Goal: Information Seeking & Learning: Check status

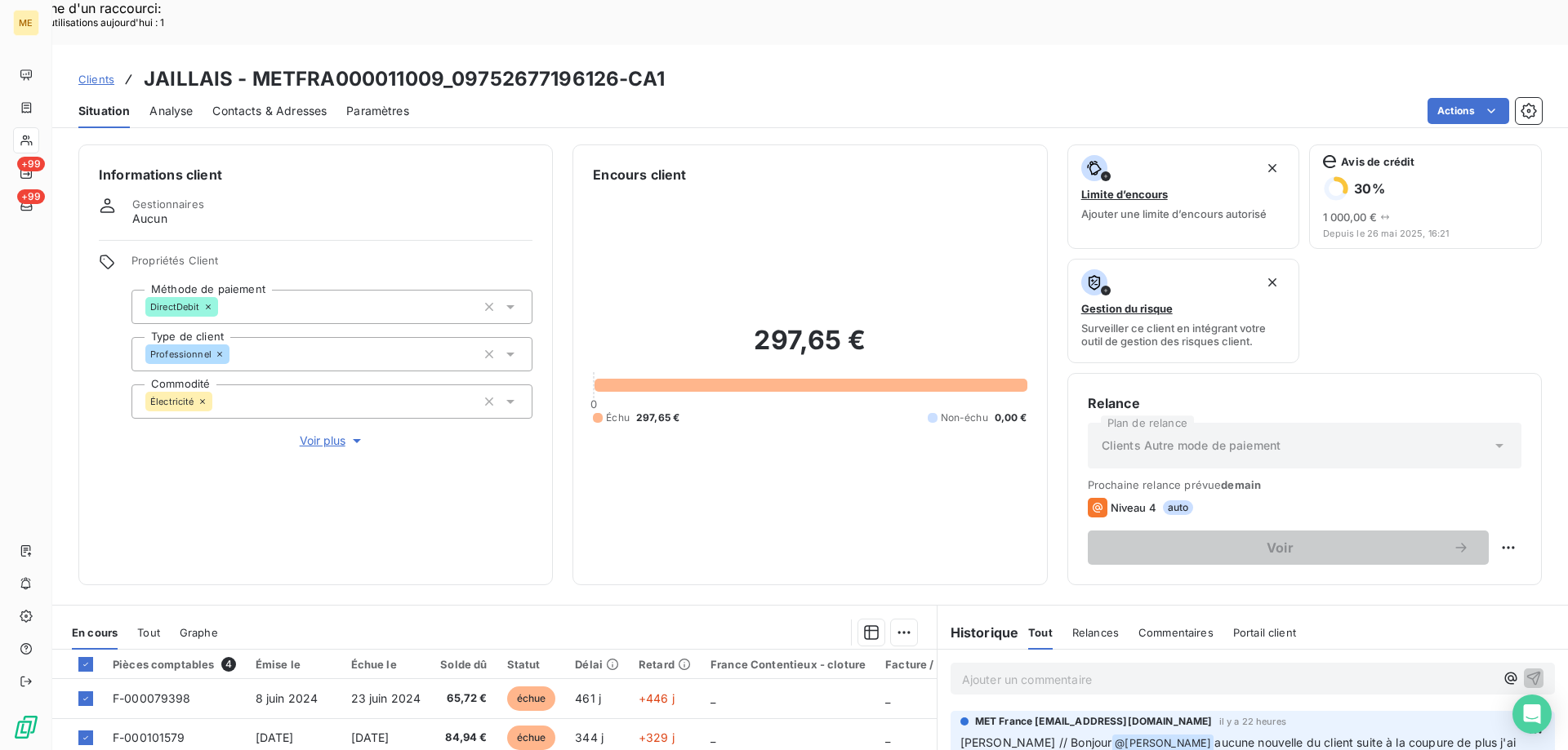
scroll to position [218, 0]
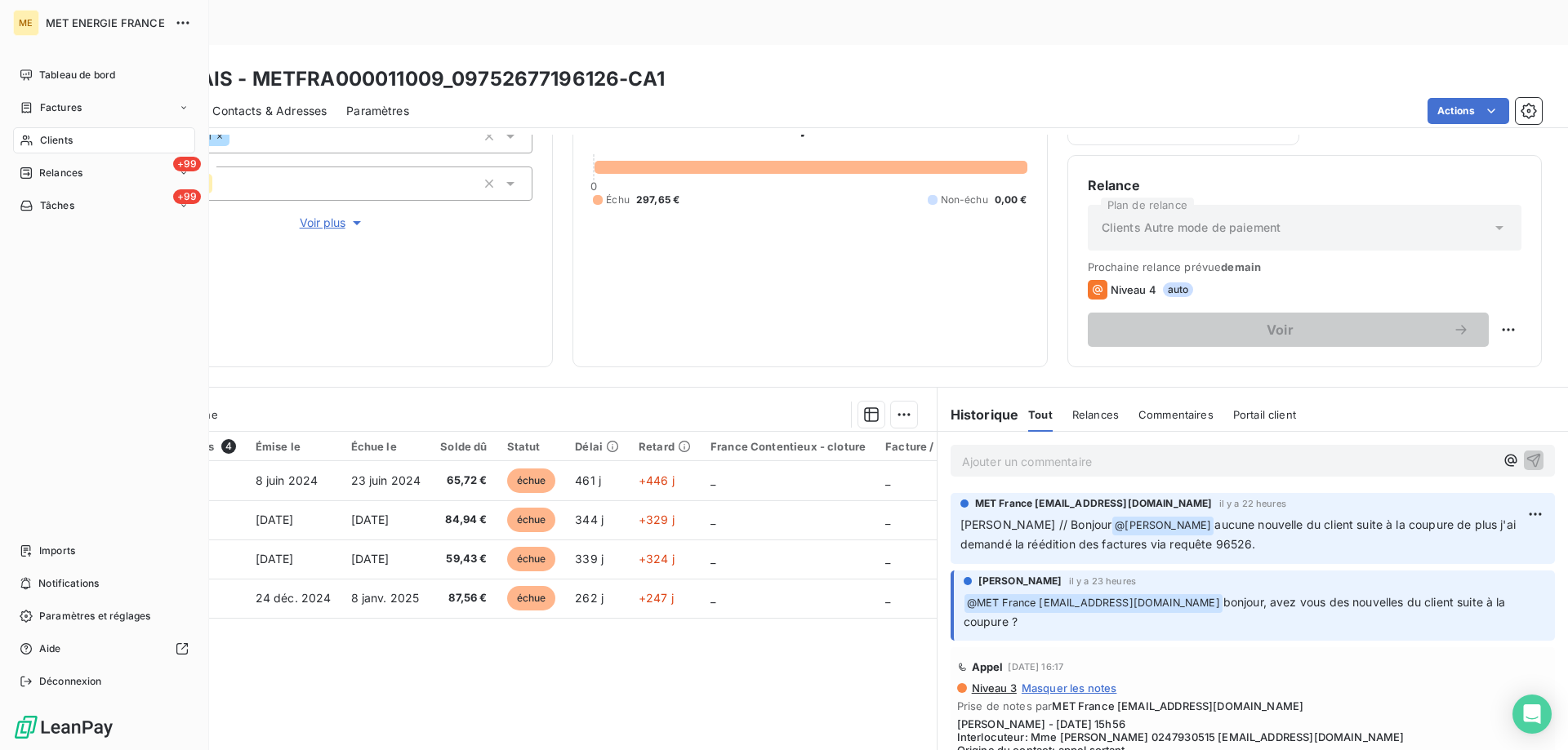
click at [52, 134] on span "Clients" at bounding box center [56, 141] width 32 height 14
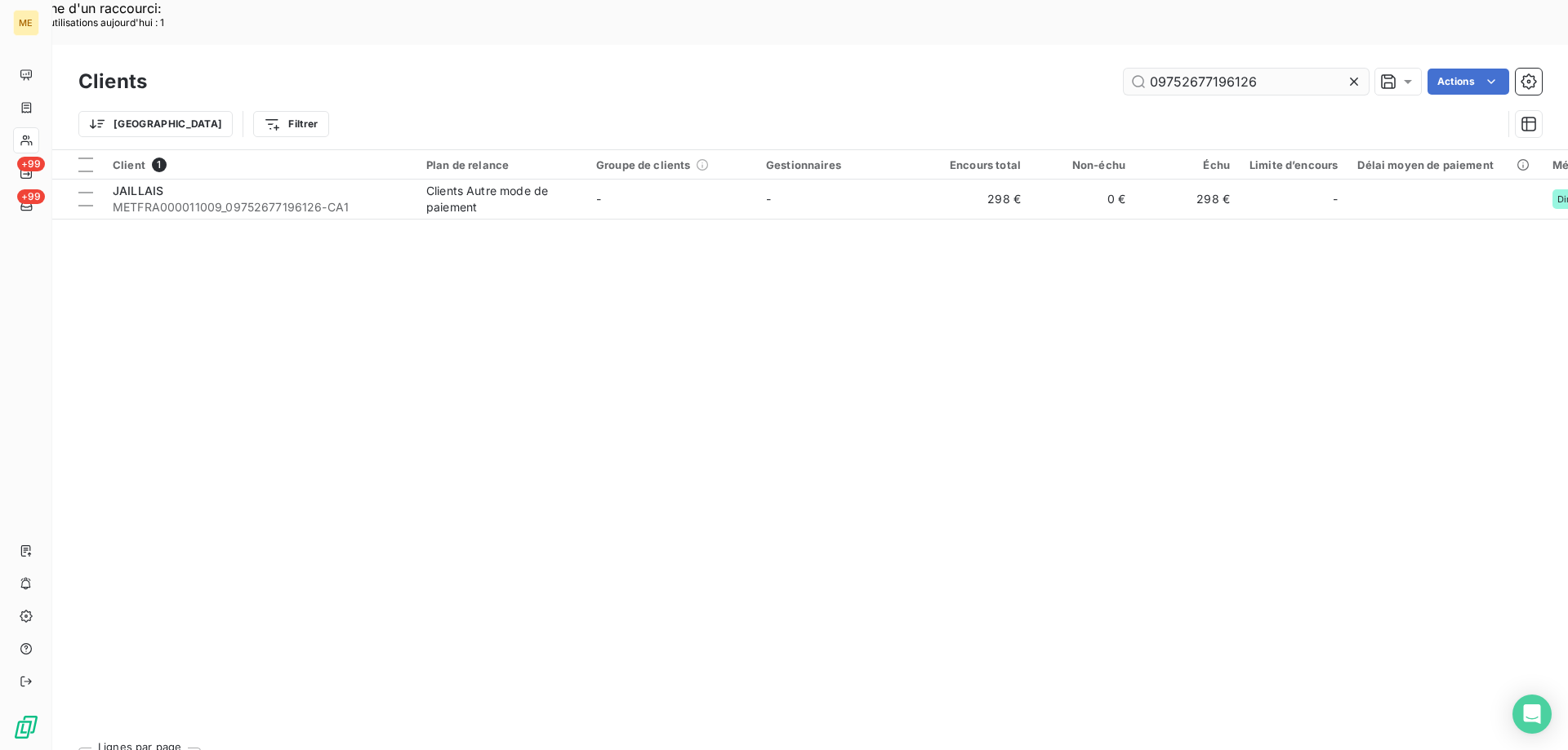
click at [1210, 69] on input "09752677196126" at bounding box center [1246, 81] width 245 height 26
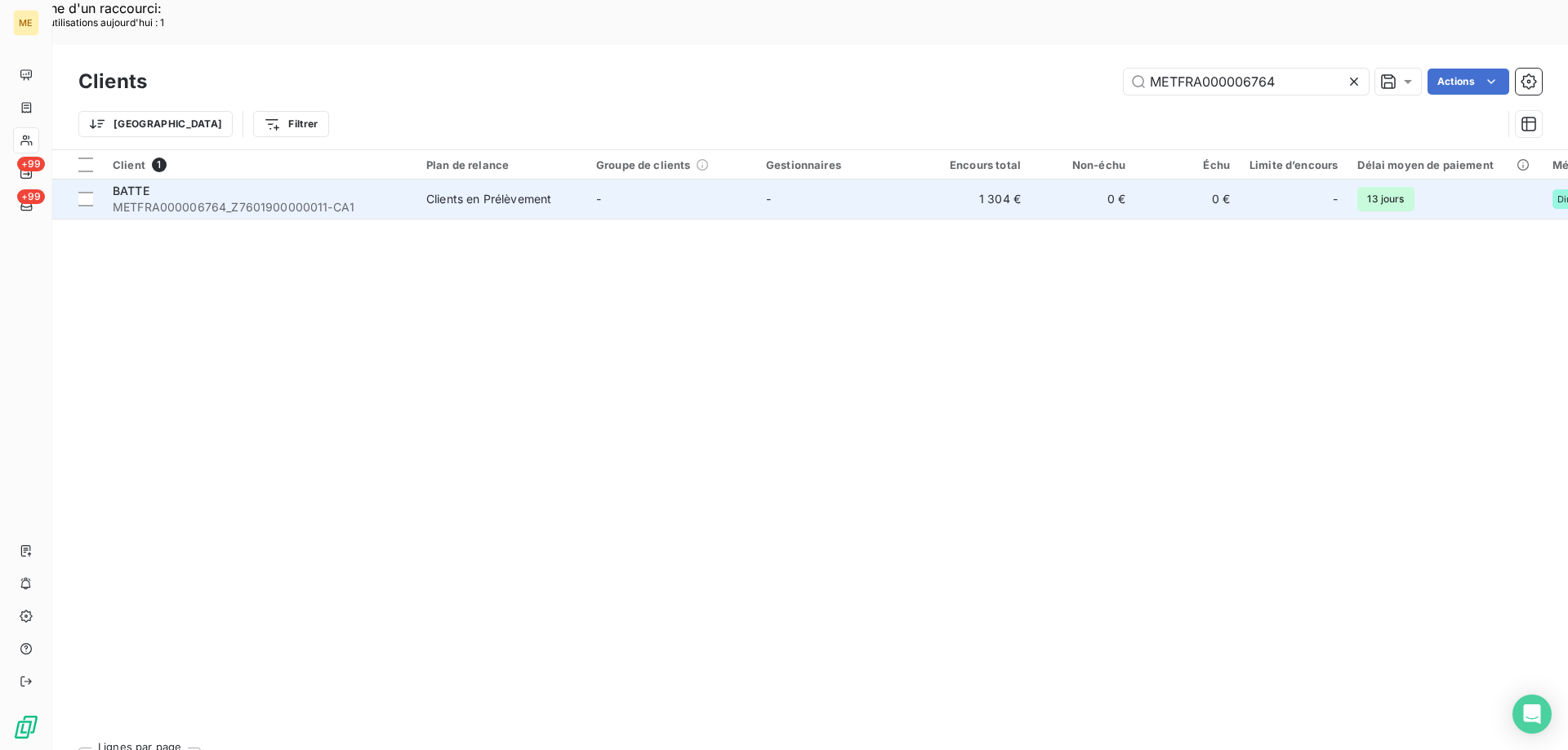
type input "METFRA000006764"
click at [454, 191] on div "Clients en Prélèvement" at bounding box center [489, 199] width 125 height 16
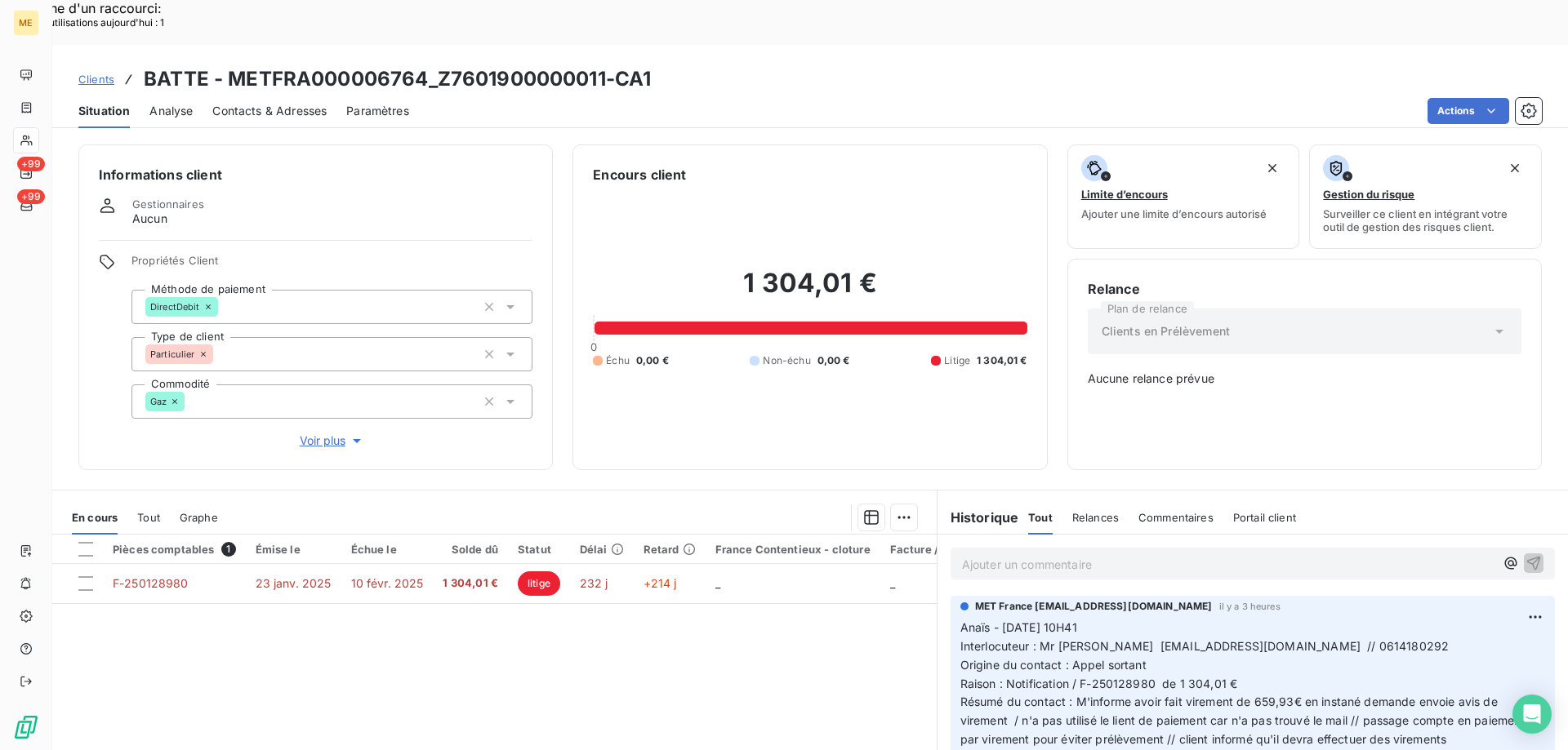
click at [1017, 554] on p "Ajouter un commentaire ﻿" at bounding box center [1228, 564] width 532 height 21
click at [1099, 554] on p "Kenza/ interaction du" at bounding box center [1228, 563] width 532 height 19
copy span "F-250128980"
drag, startPoint x: 1147, startPoint y: 634, endPoint x: 1121, endPoint y: 617, distance: 31.1
click at [1073, 675] on span "Raison : Notification / F-250128980 de 1 304,01 €" at bounding box center [1099, 681] width 278 height 14
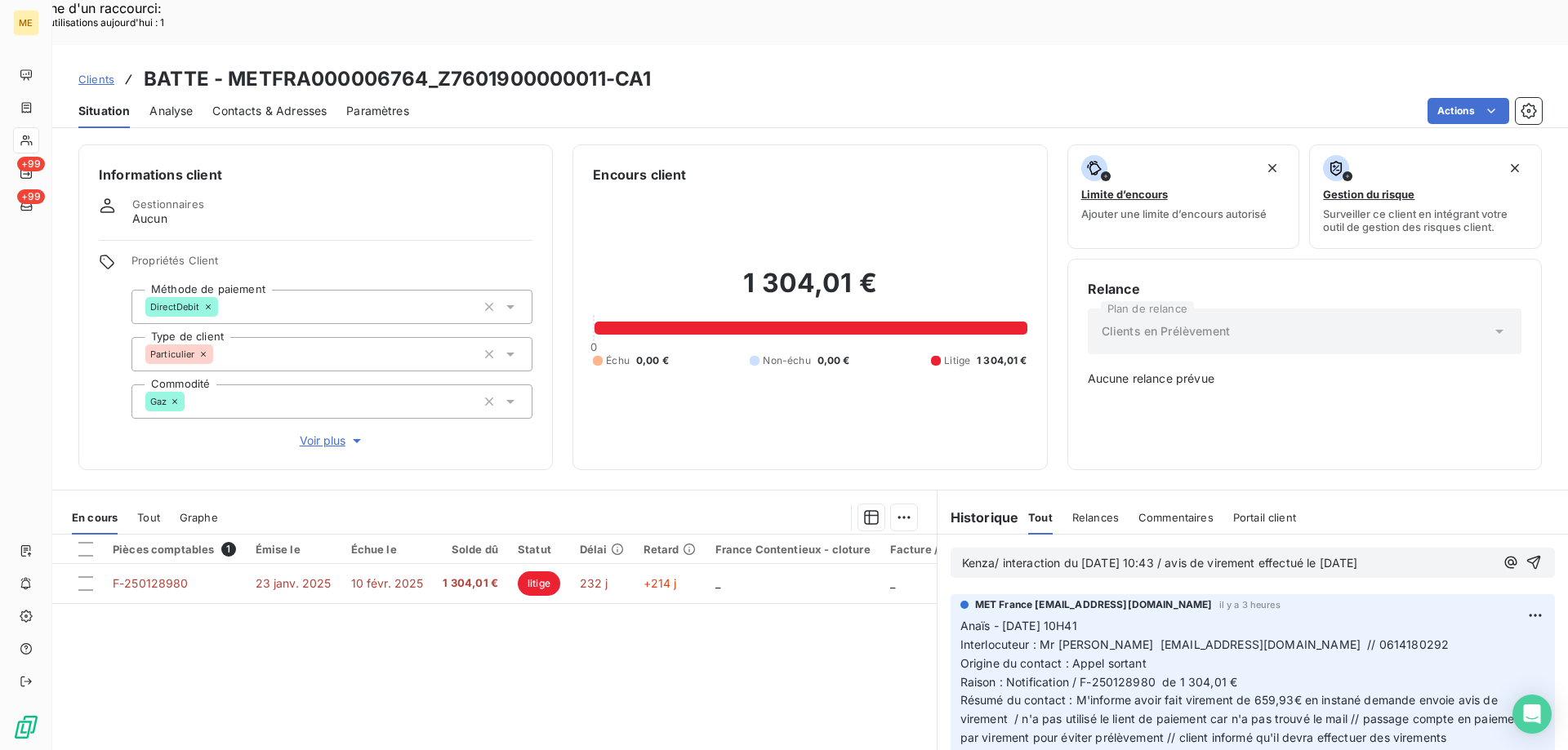
click at [1358, 556] on span "Kenza/ interaction du [DATE] 10:43 / avis de virement effectué le [DATE]" at bounding box center [1160, 562] width 396 height 14
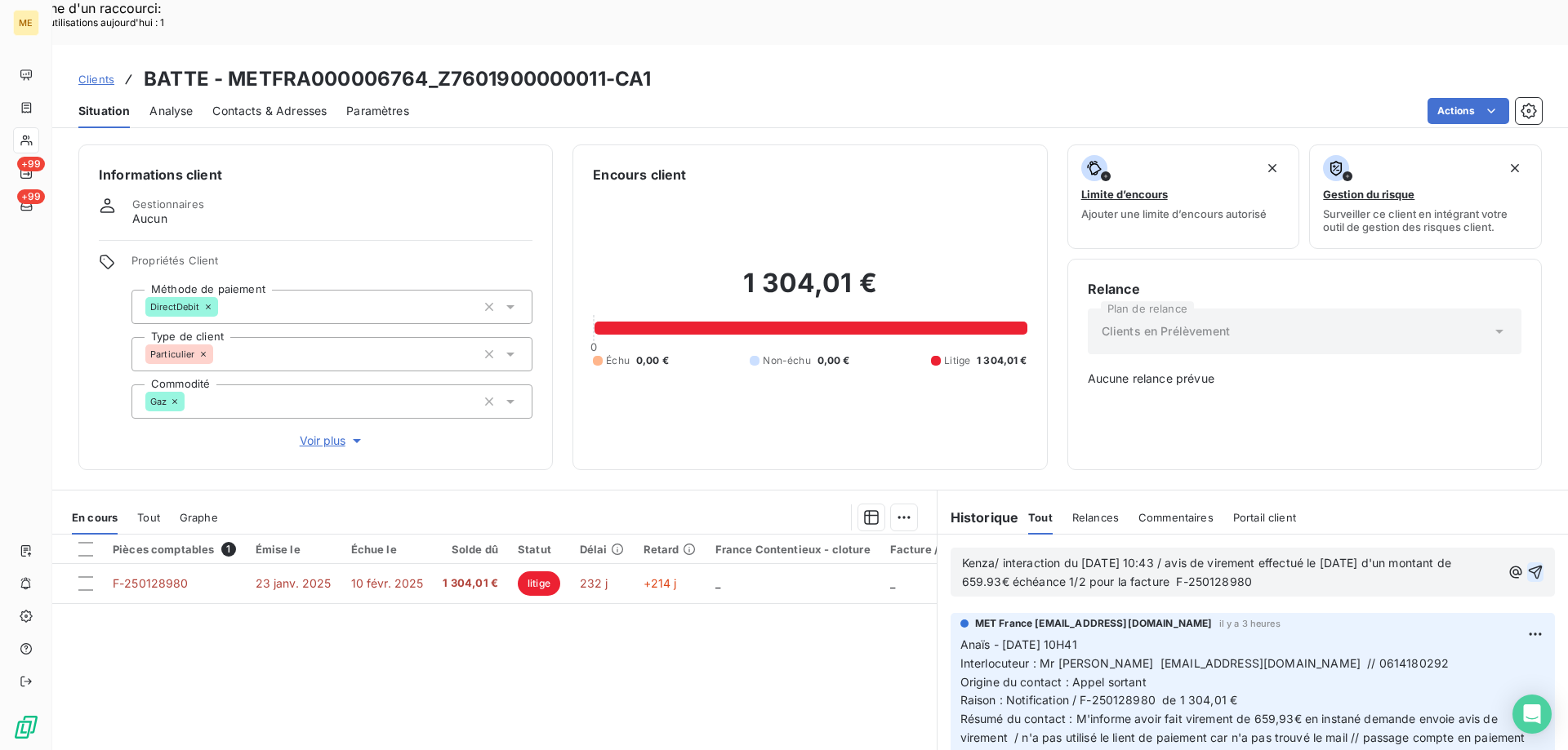
click at [1527, 564] on icon "button" at bounding box center [1536, 572] width 16 height 16
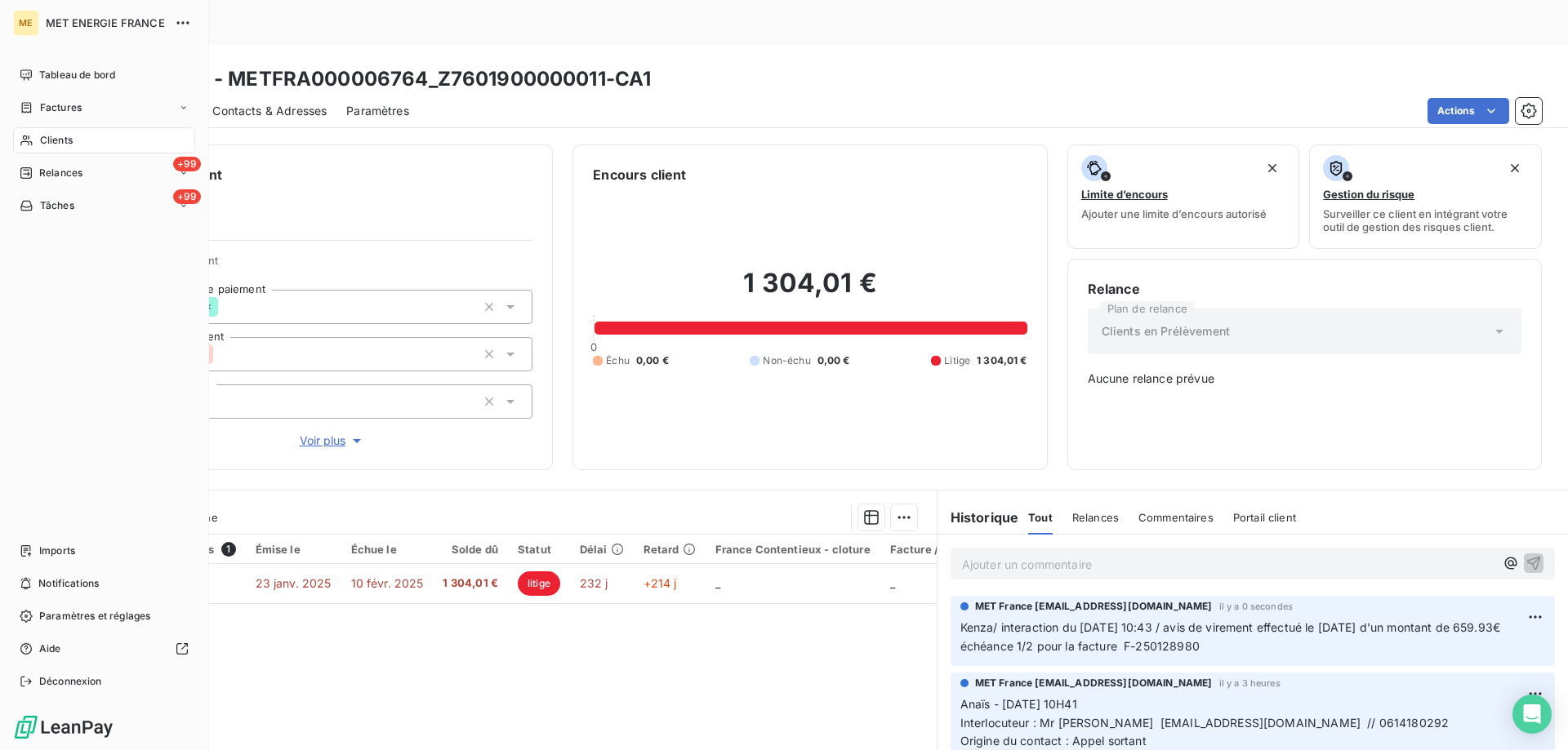
click at [97, 144] on div "Clients" at bounding box center [104, 140] width 182 height 26
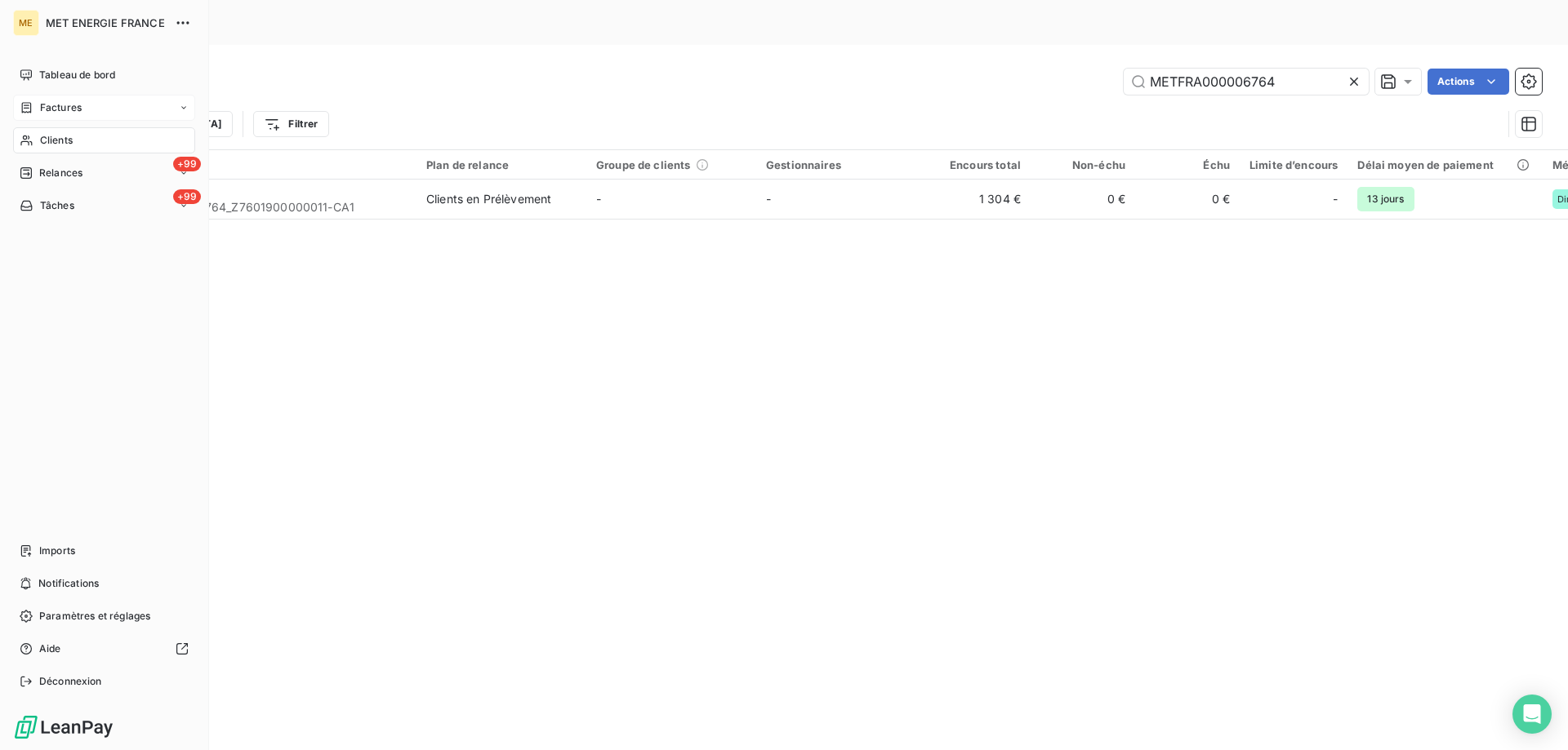
click at [83, 106] on div "Factures" at bounding box center [104, 107] width 182 height 26
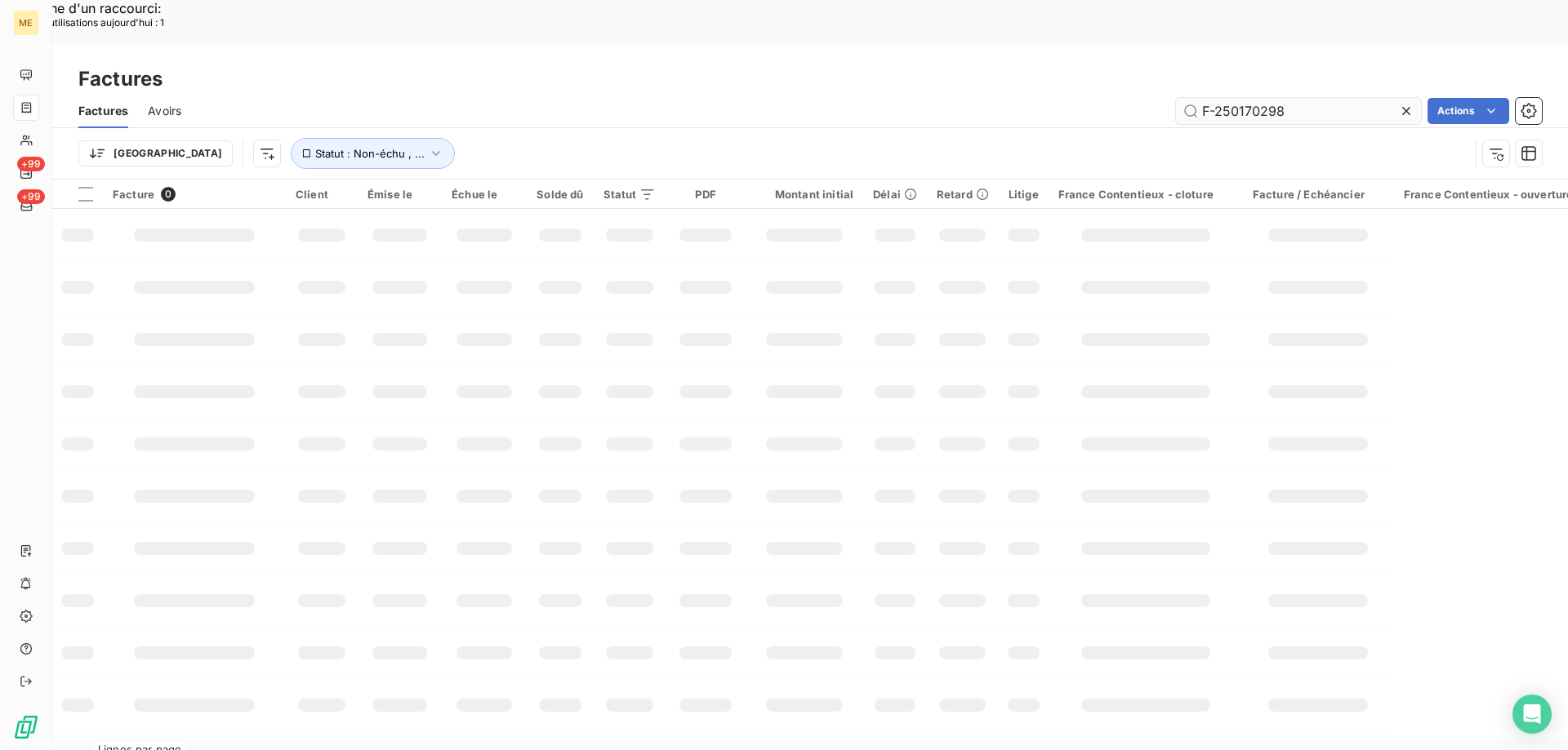
click at [1224, 98] on input "F-250170298" at bounding box center [1298, 111] width 245 height 26
click at [1217, 94] on div "Factures Avoirs F-250170298 Actions" at bounding box center [810, 111] width 1516 height 34
click at [1227, 98] on input "F-250170298" at bounding box center [1298, 111] width 245 height 26
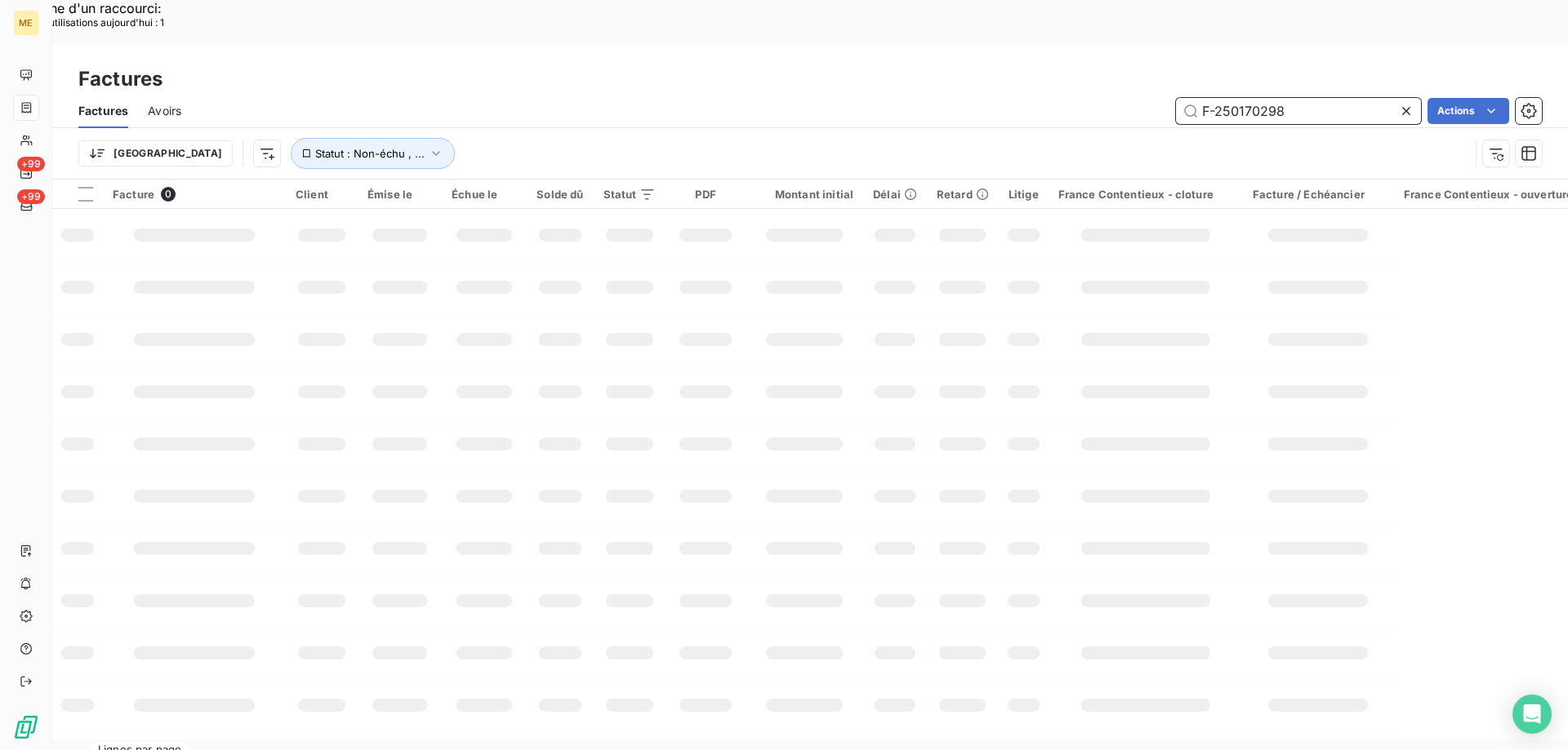
click at [1227, 98] on input "F-250170298" at bounding box center [1298, 111] width 245 height 26
paste input "62566"
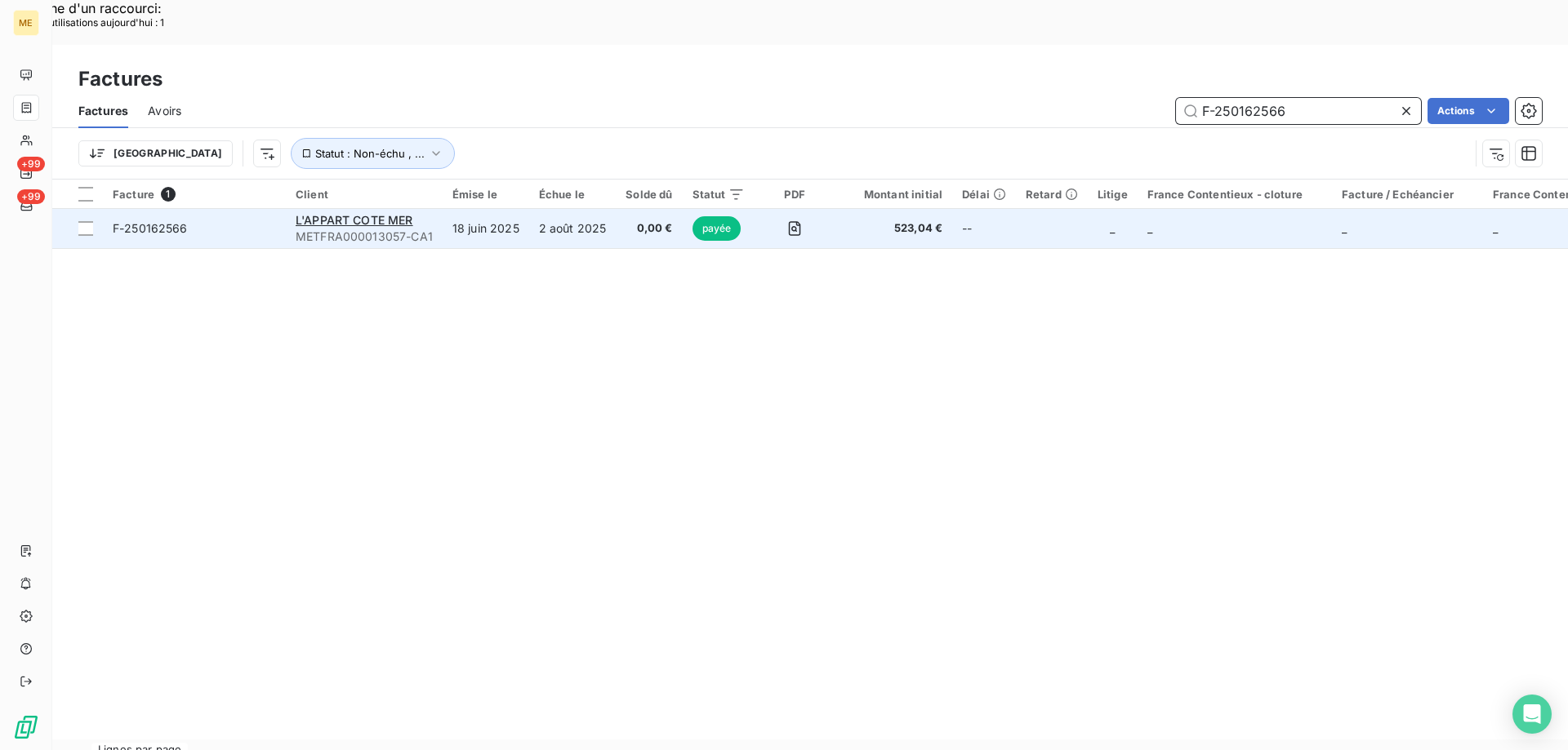
type input "F-250162566"
click at [207, 221] on span "F-250162566" at bounding box center [194, 229] width 163 height 16
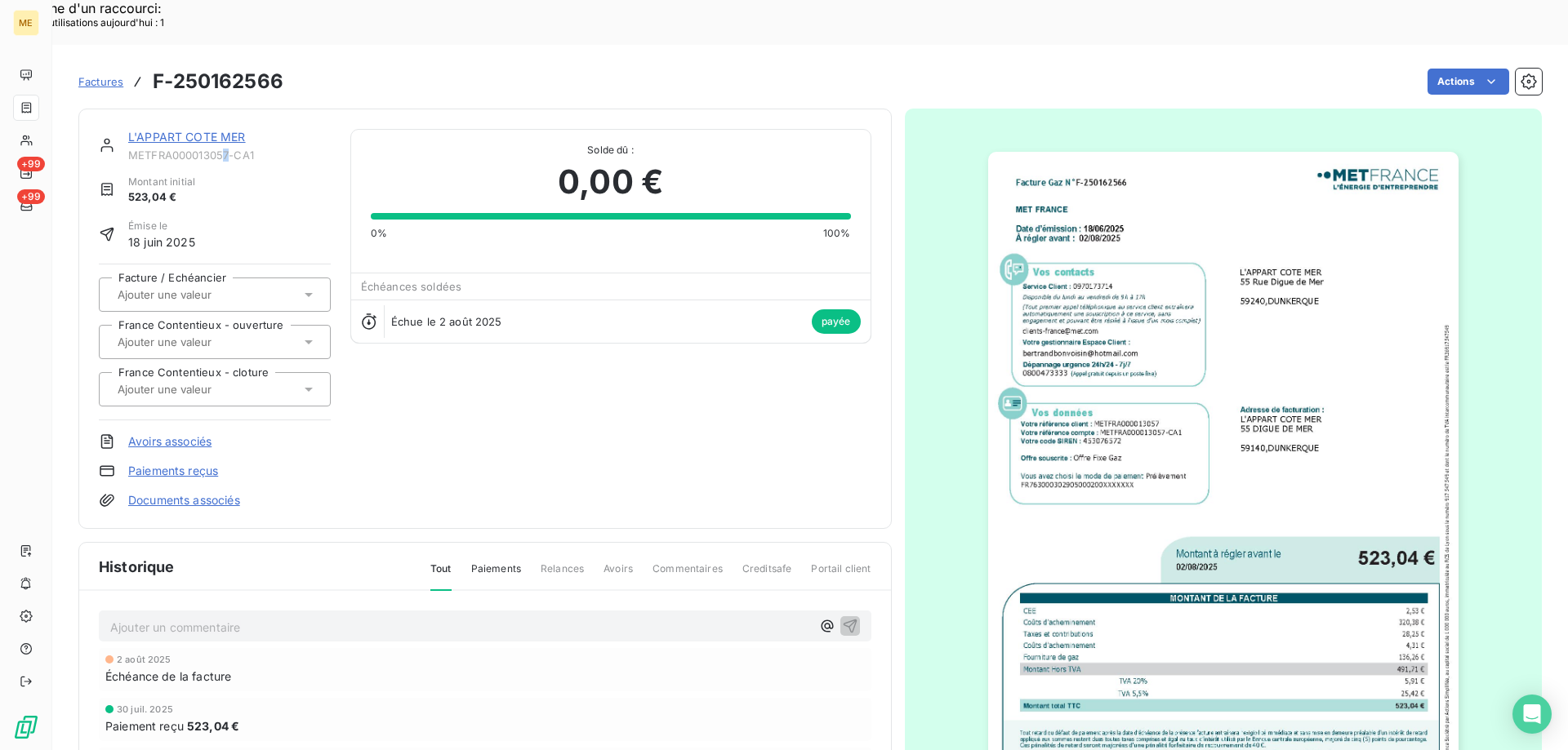
click at [229, 149] on span "METFRA000013057-CA1" at bounding box center [229, 155] width 203 height 13
click at [230, 149] on span "METFRA000013057-CA1" at bounding box center [229, 155] width 203 height 13
copy span "METFRA000013057"
drag, startPoint x: 130, startPoint y: 106, endPoint x: 513, endPoint y: 113, distance: 383.1
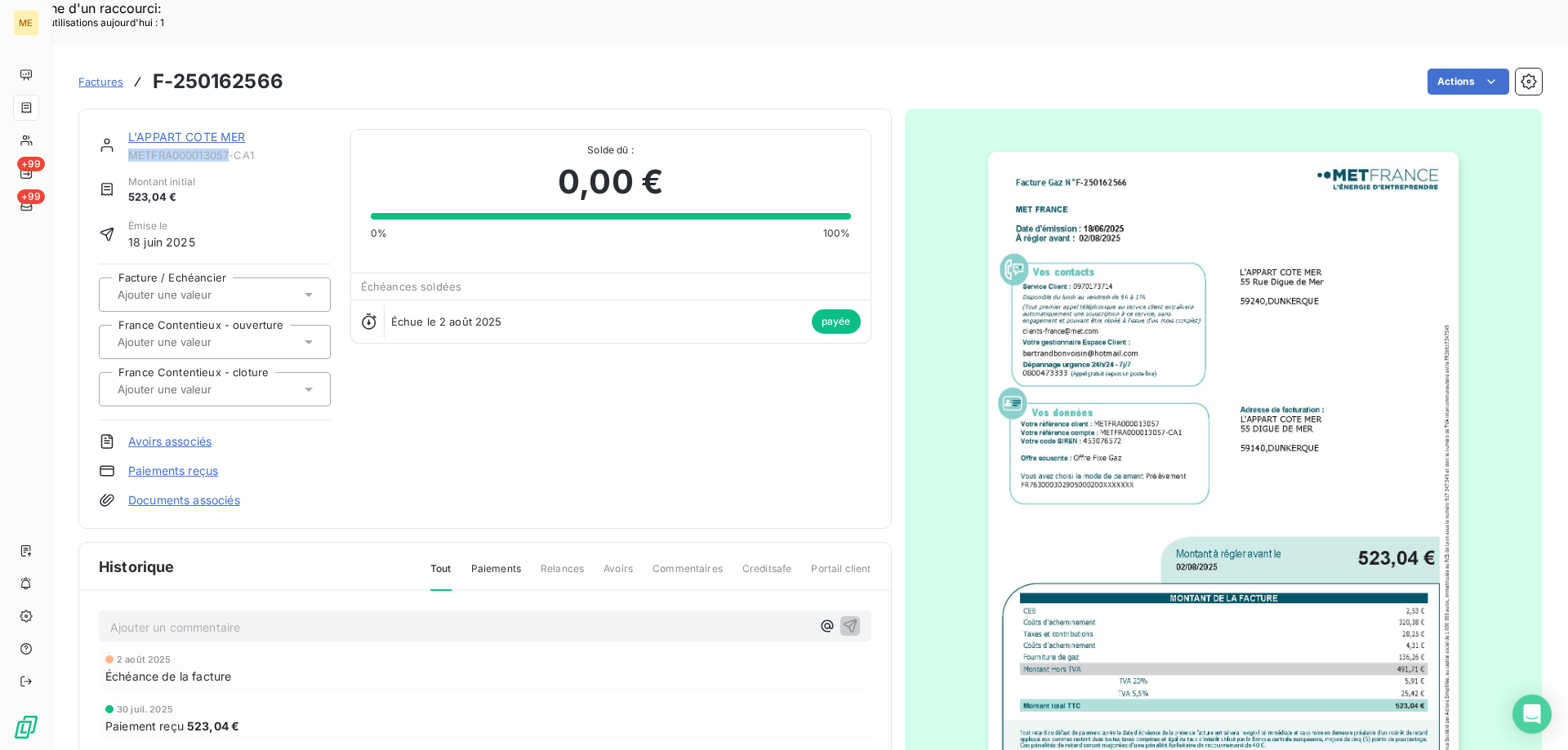
click at [231, 149] on span "METFRA000013057-CA1" at bounding box center [229, 155] width 203 height 13
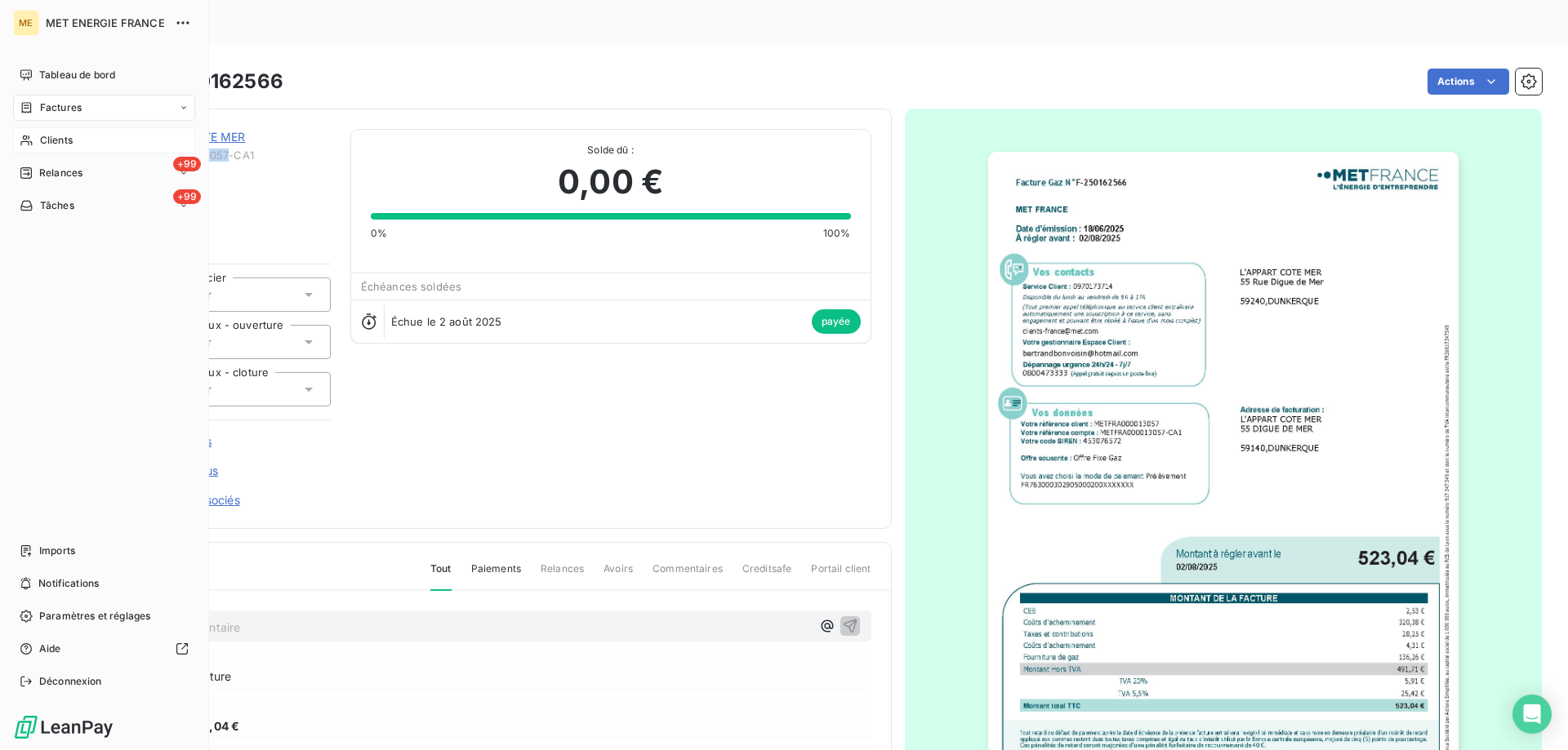
click at [50, 136] on span "Clients" at bounding box center [56, 141] width 32 height 14
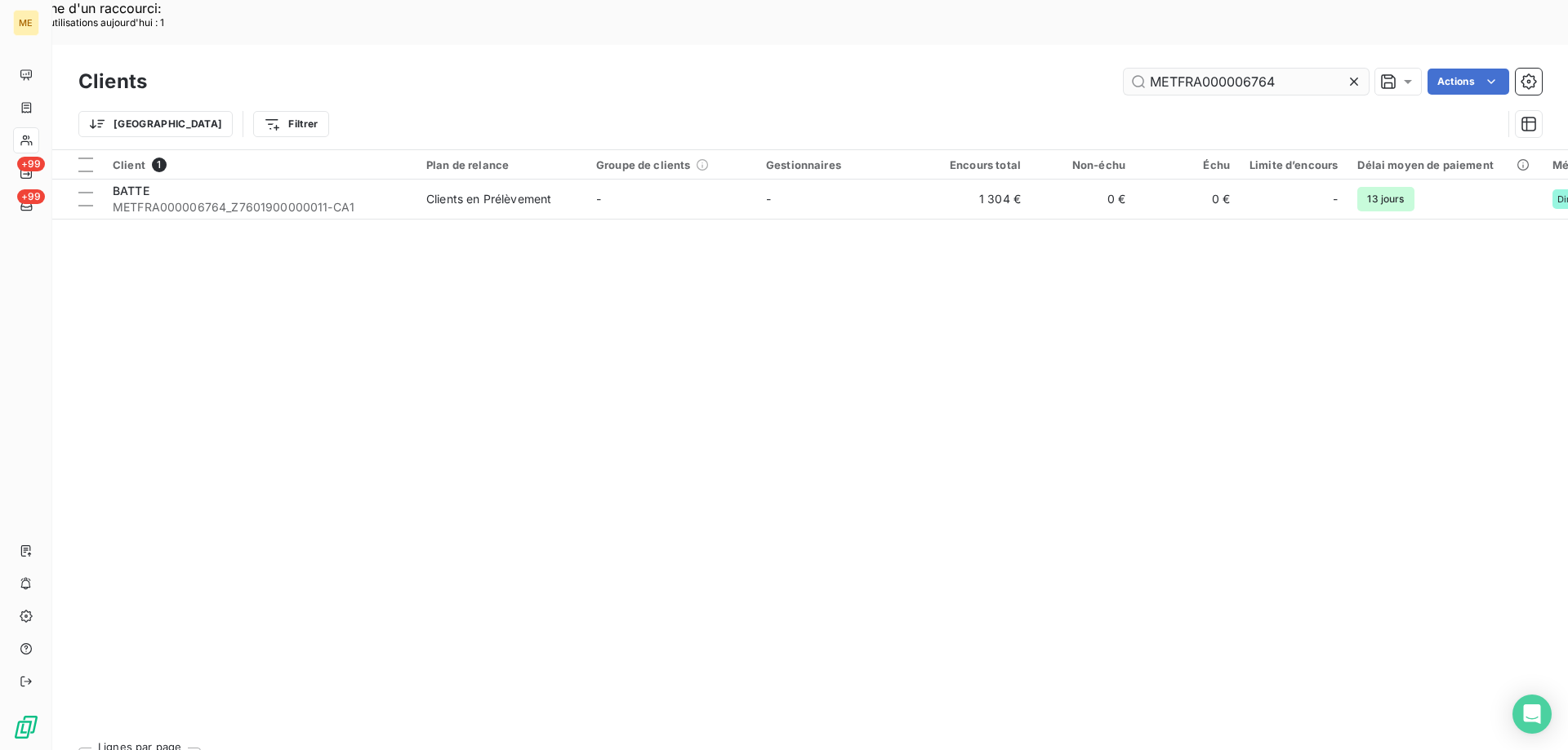
click at [1205, 69] on input "METFRA000006764" at bounding box center [1246, 81] width 245 height 26
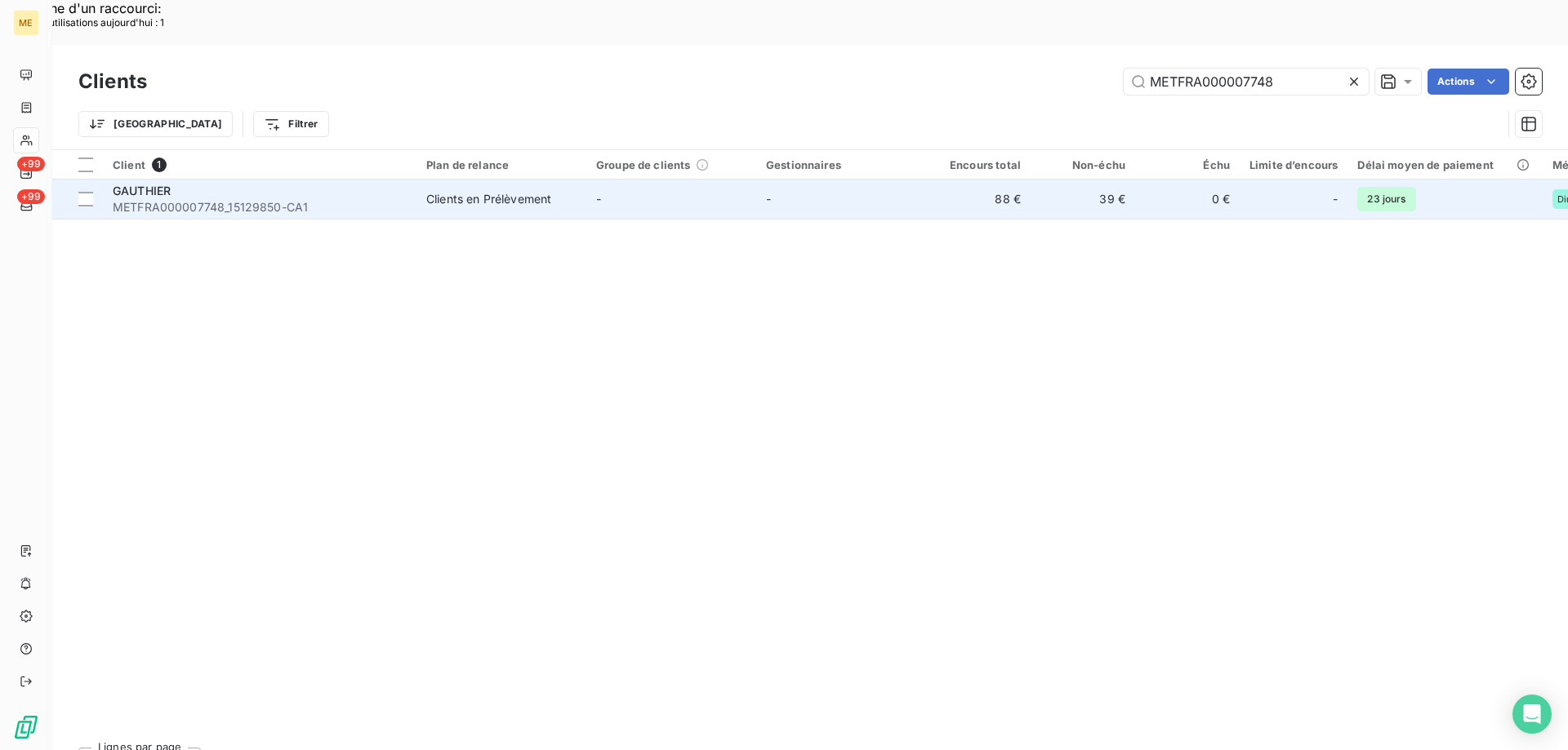
type input "METFRA000007748"
click at [316, 183] on div "GAUTHIER" at bounding box center [260, 191] width 294 height 16
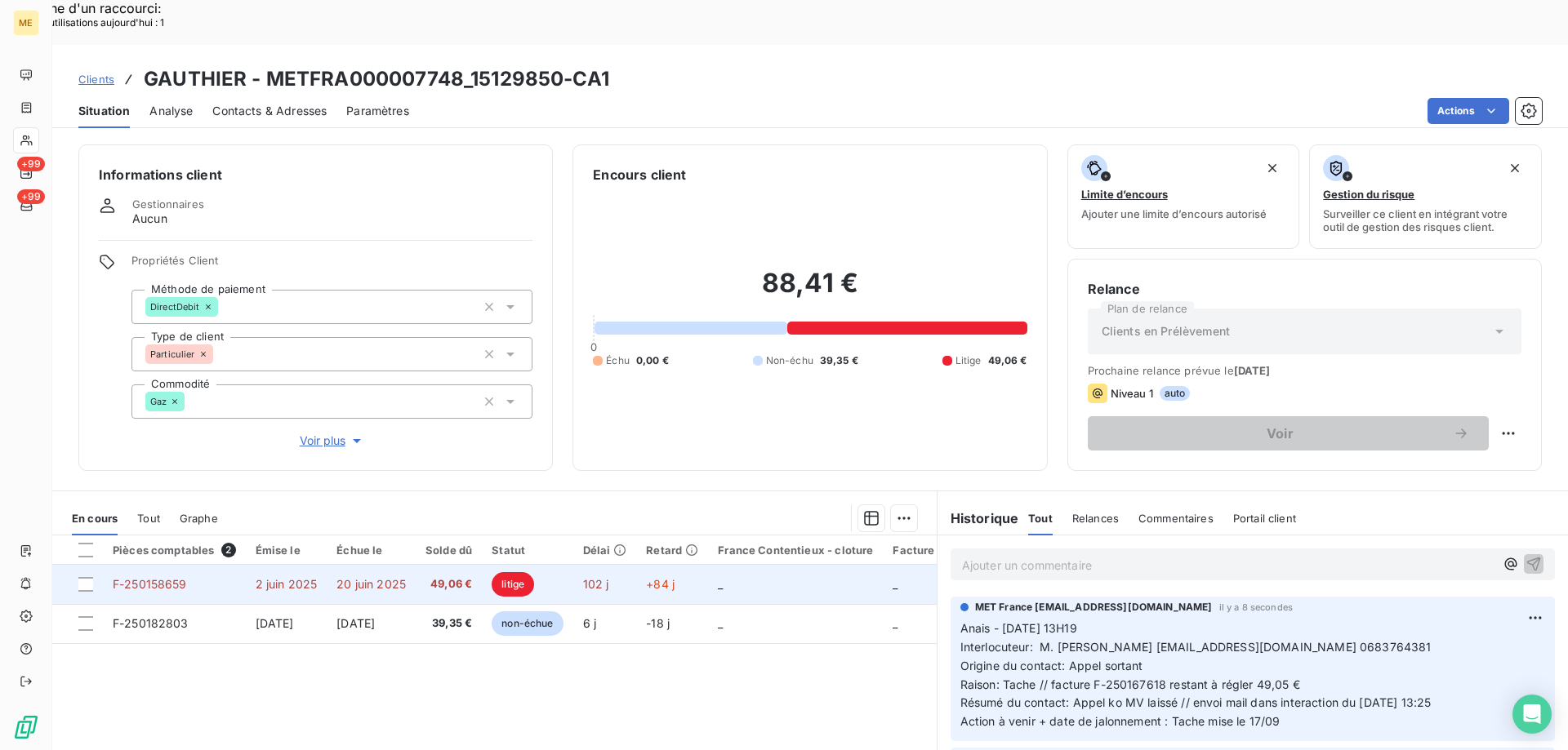
click at [416, 565] on td "20 juin 2025" at bounding box center [371, 584] width 89 height 39
